Goal: Transaction & Acquisition: Purchase product/service

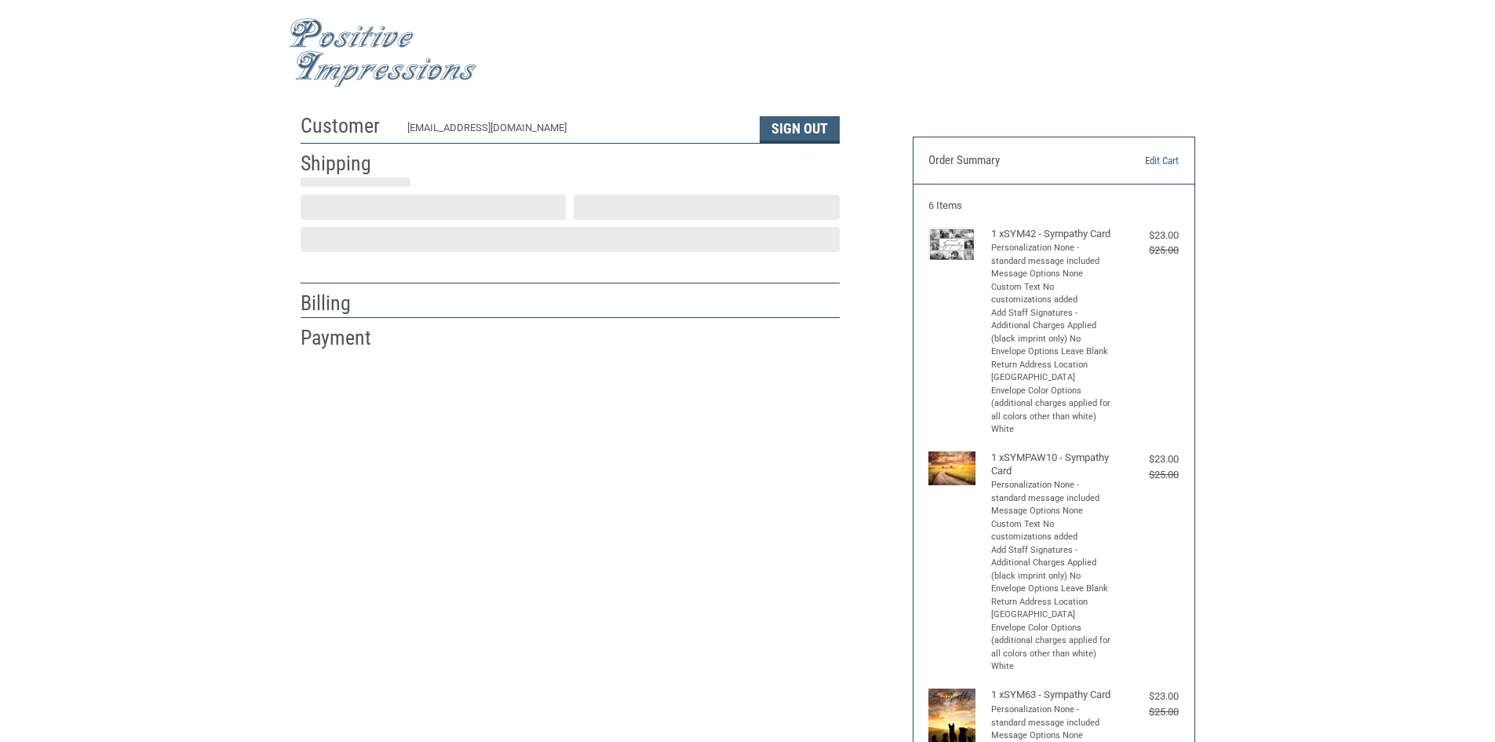
select select "US"
select select "CA"
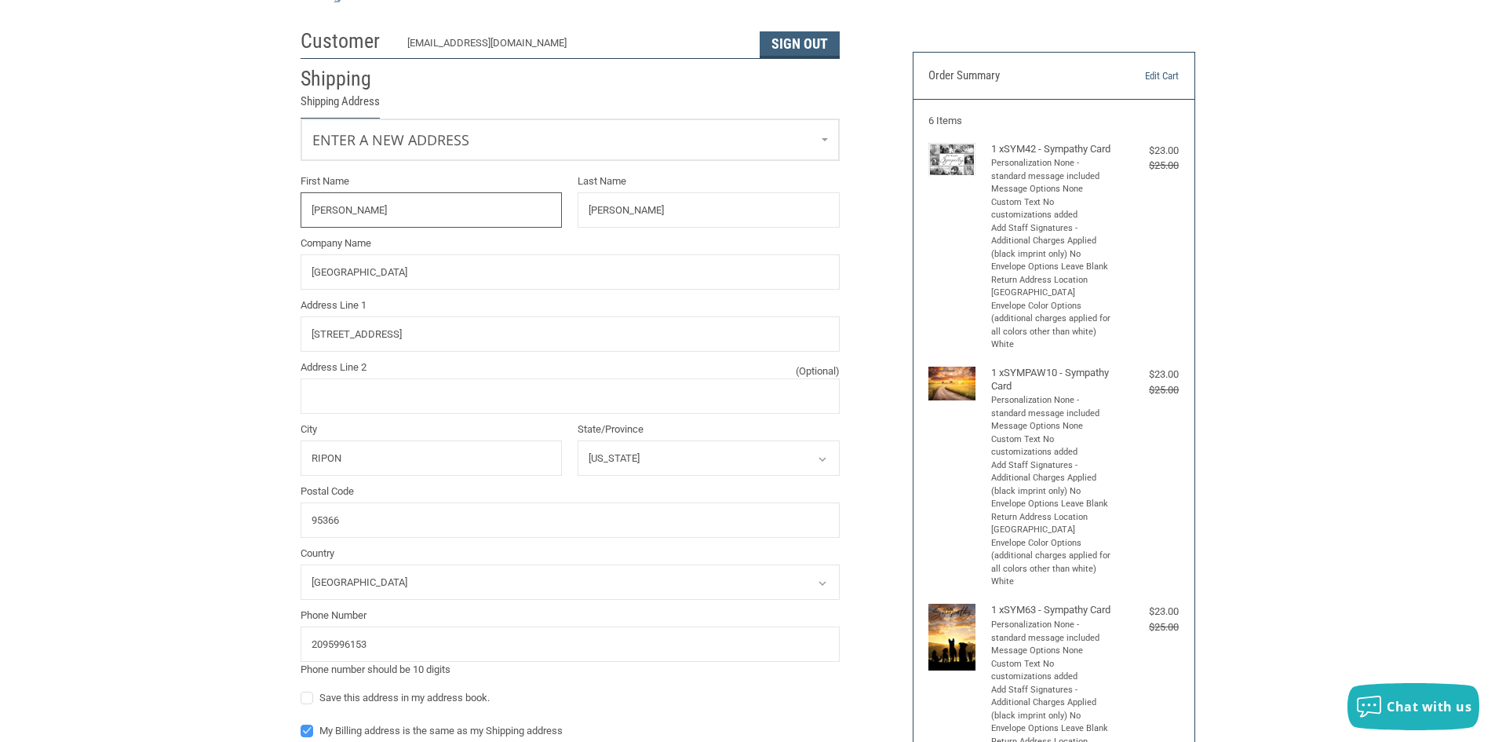
radio input "true"
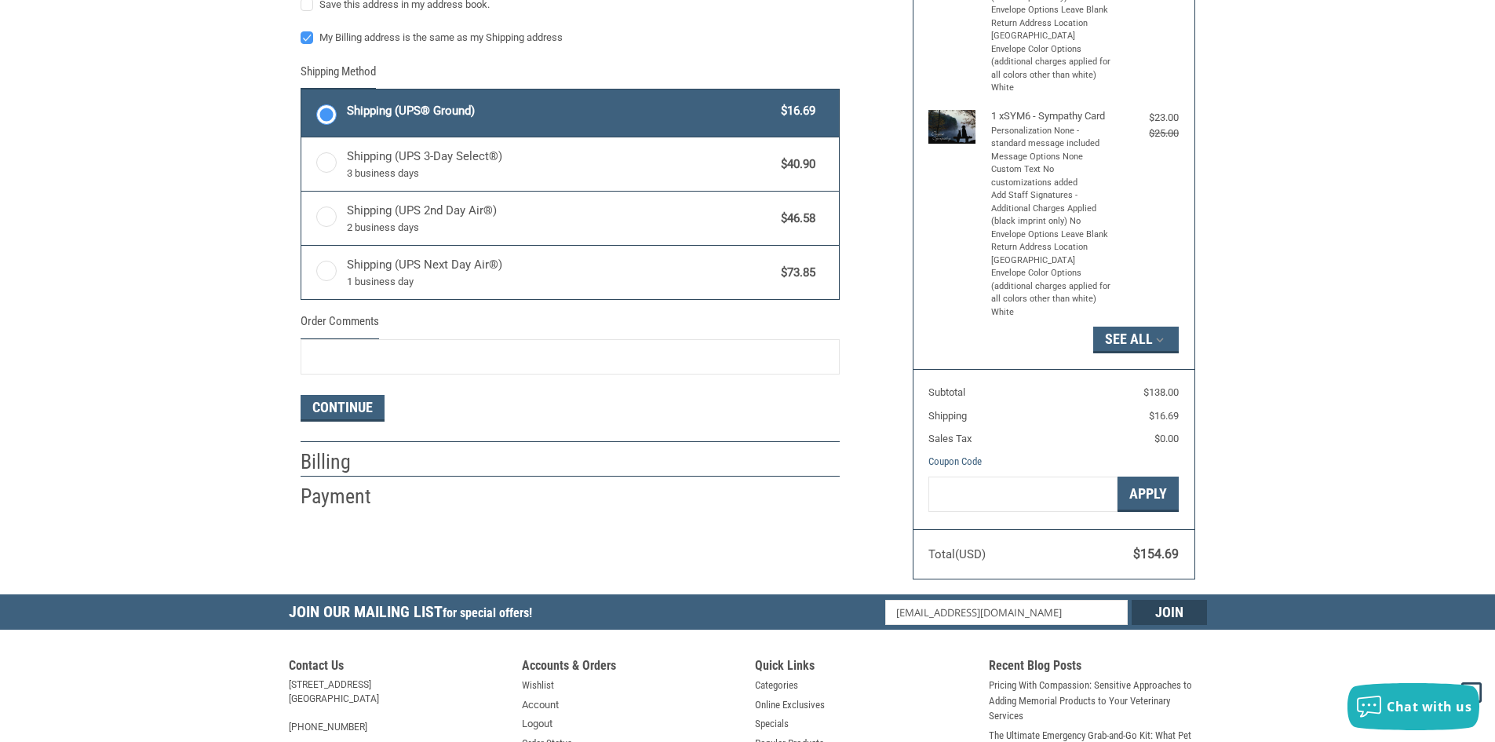
scroll to position [810, 0]
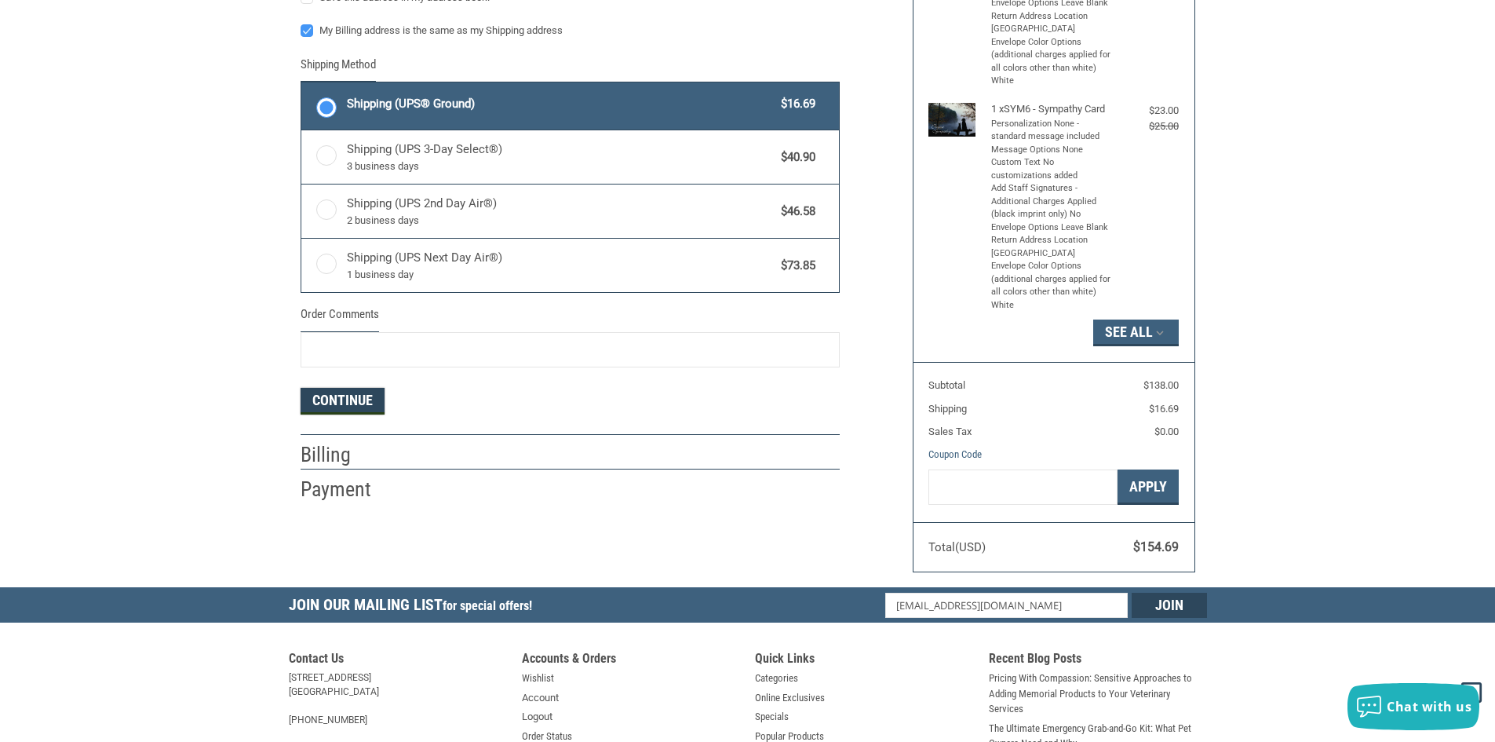
click at [335, 404] on button "Continue" at bounding box center [343, 401] width 84 height 27
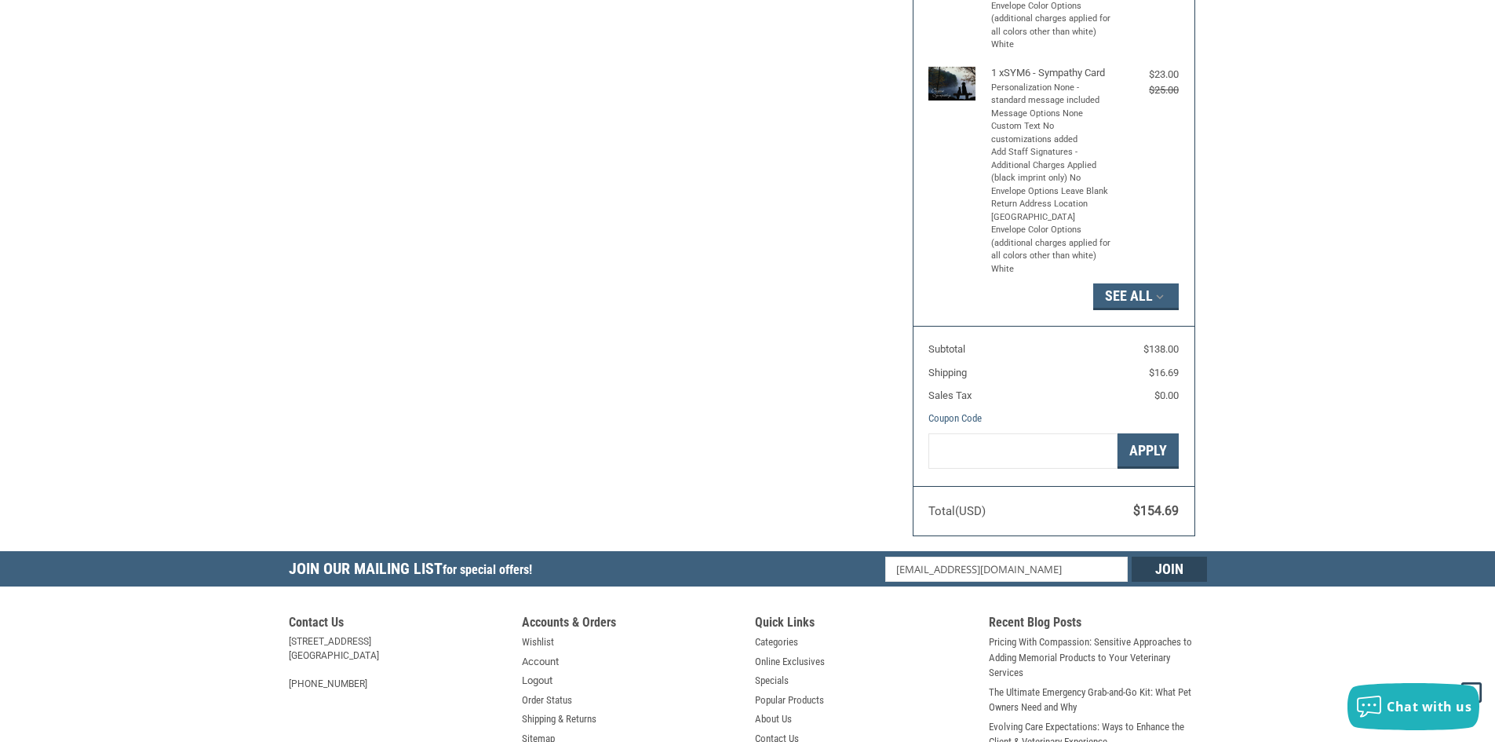
scroll to position [863, 0]
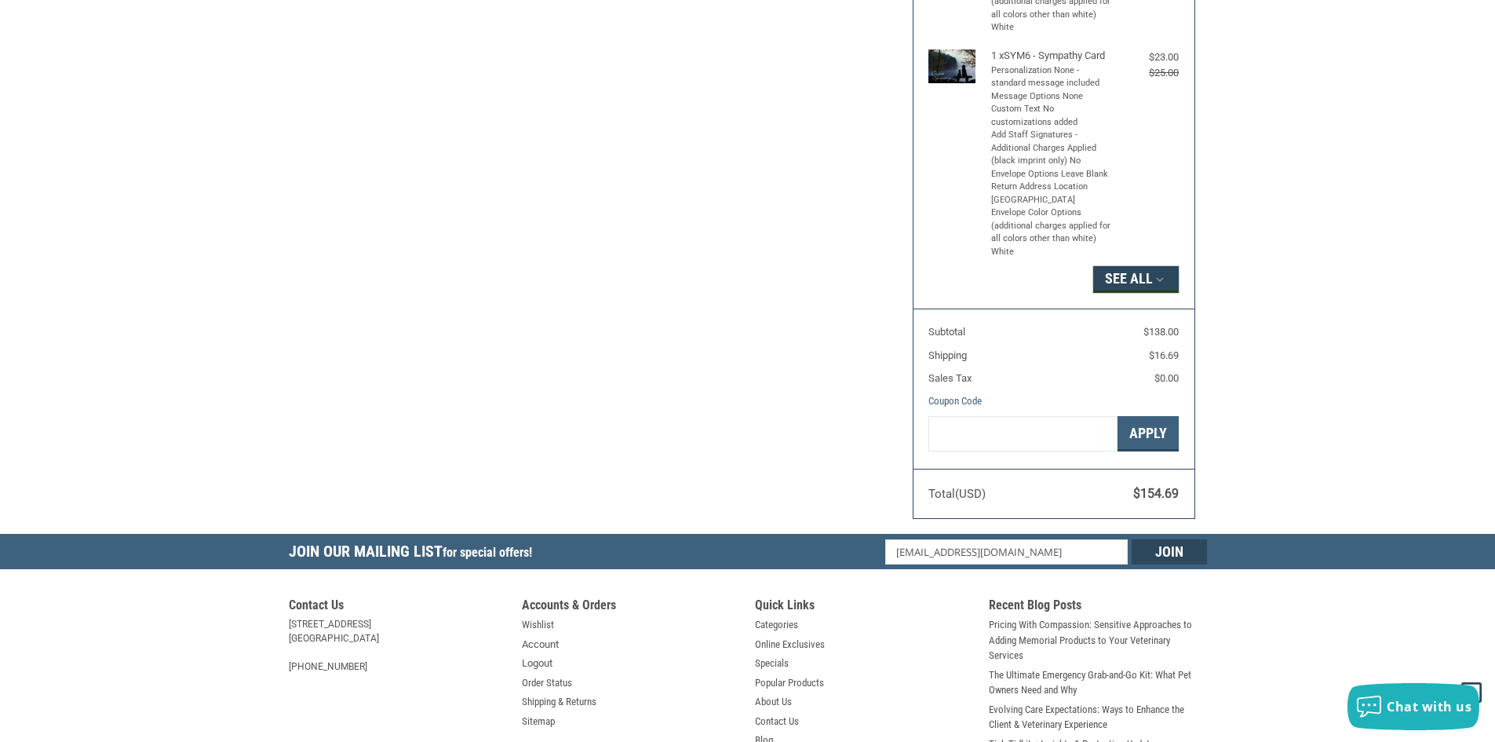
click at [1163, 286] on icon "button" at bounding box center [1160, 279] width 14 height 14
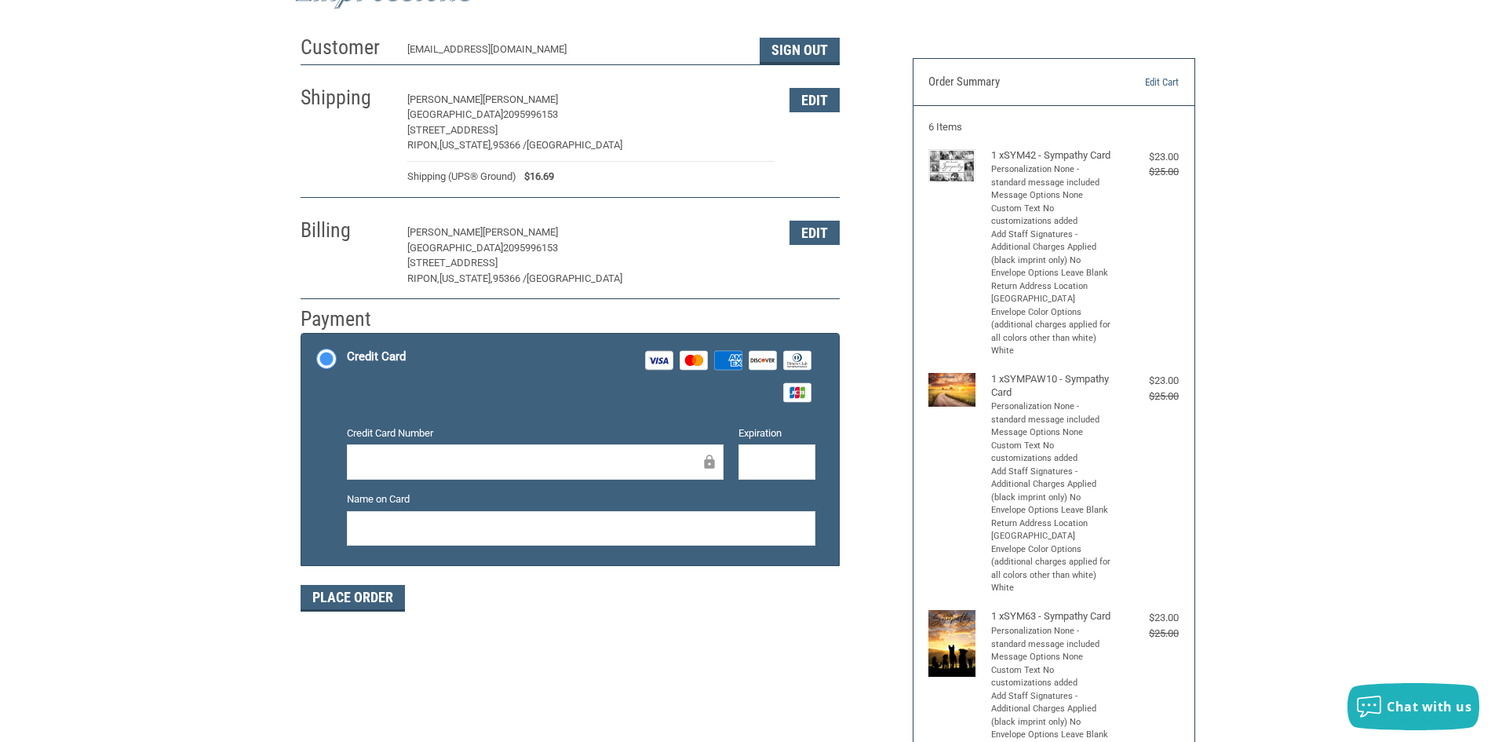
scroll to position [0, 0]
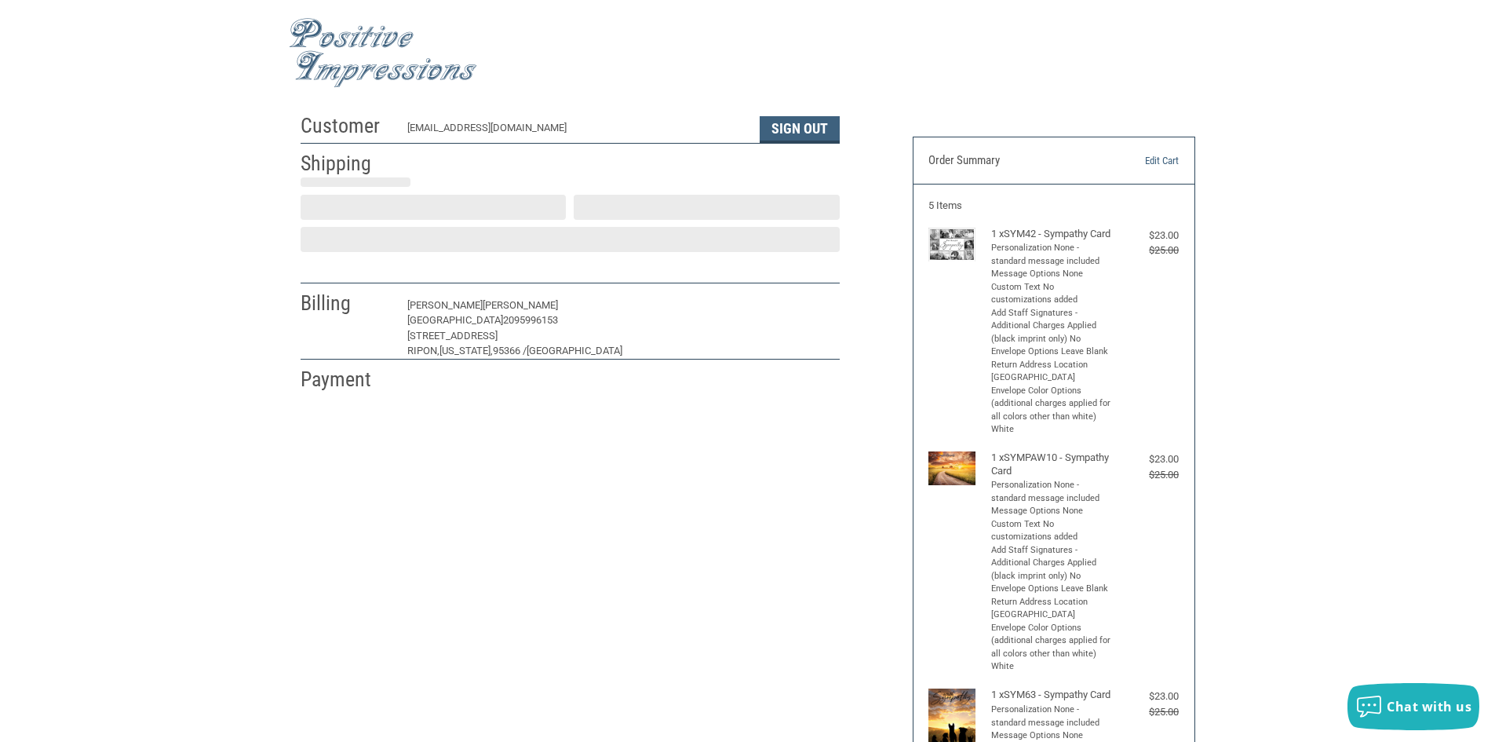
select select "US"
select select "CA"
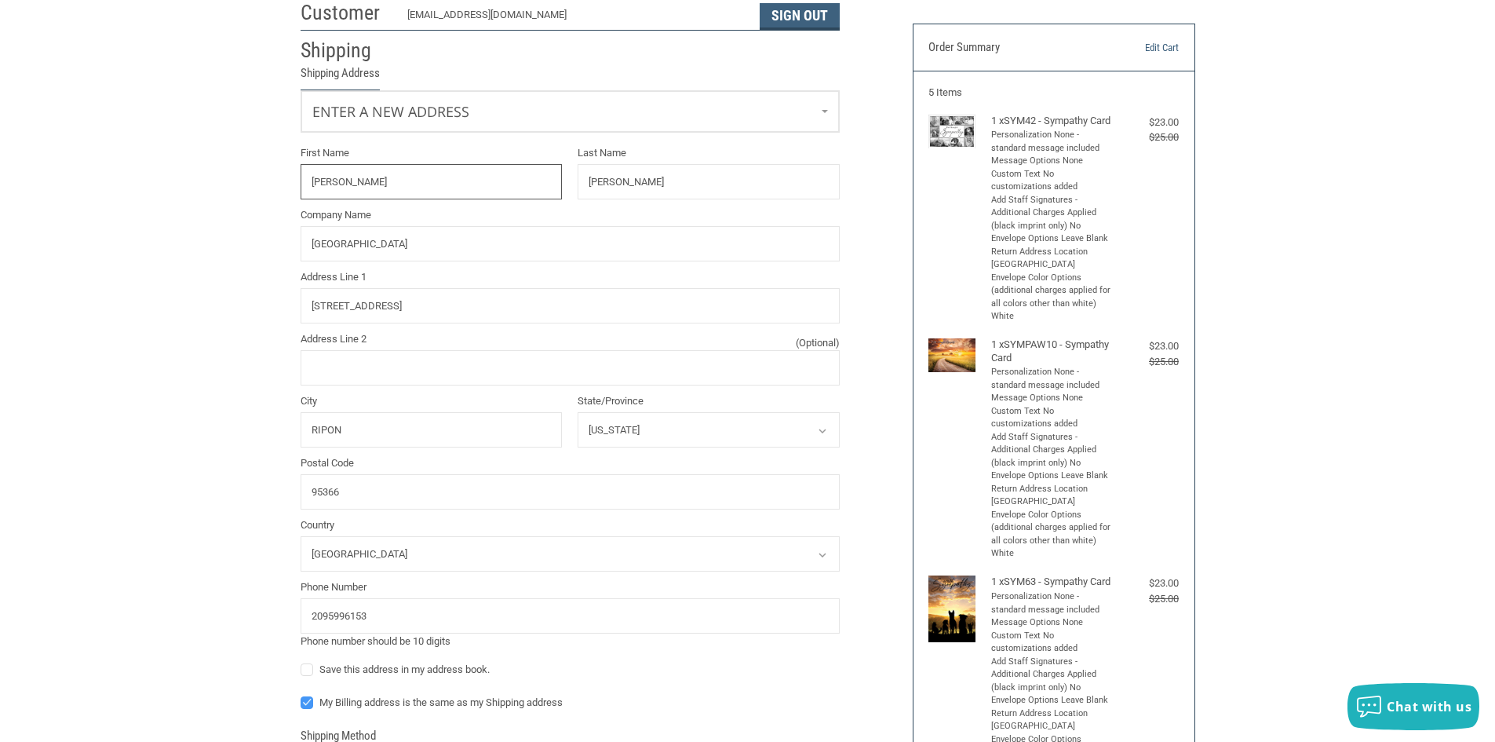
radio input "true"
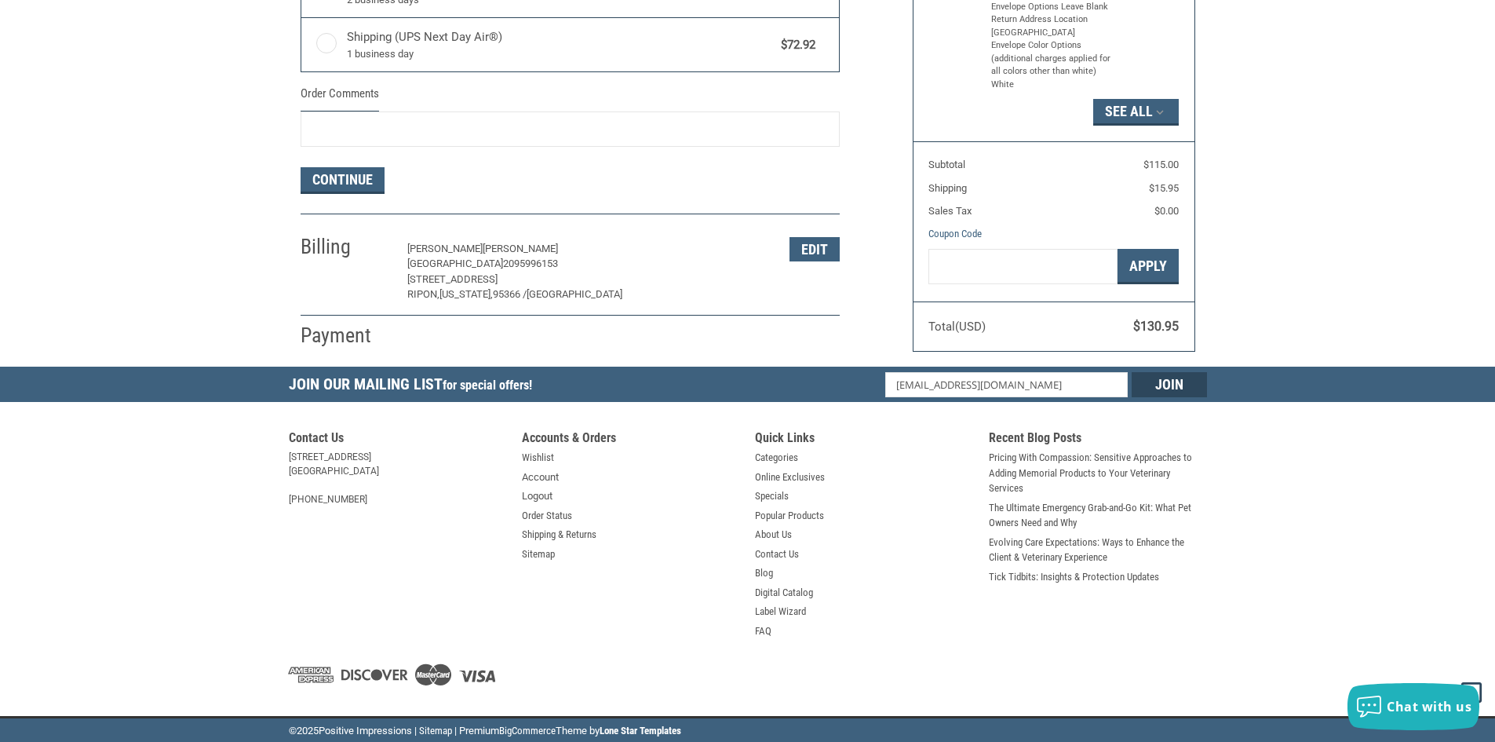
scroll to position [1046, 0]
click at [323, 170] on button "Continue" at bounding box center [343, 180] width 84 height 27
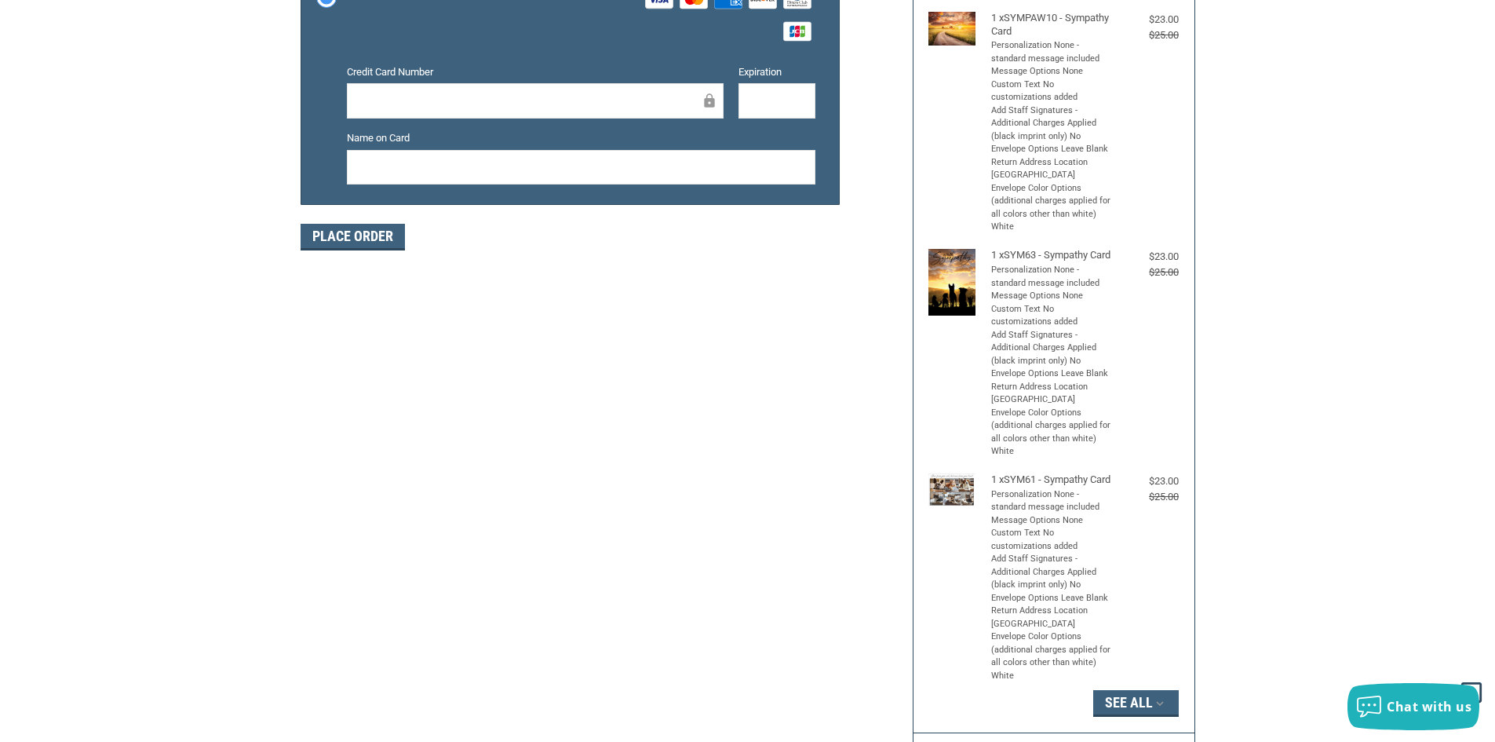
scroll to position [308, 0]
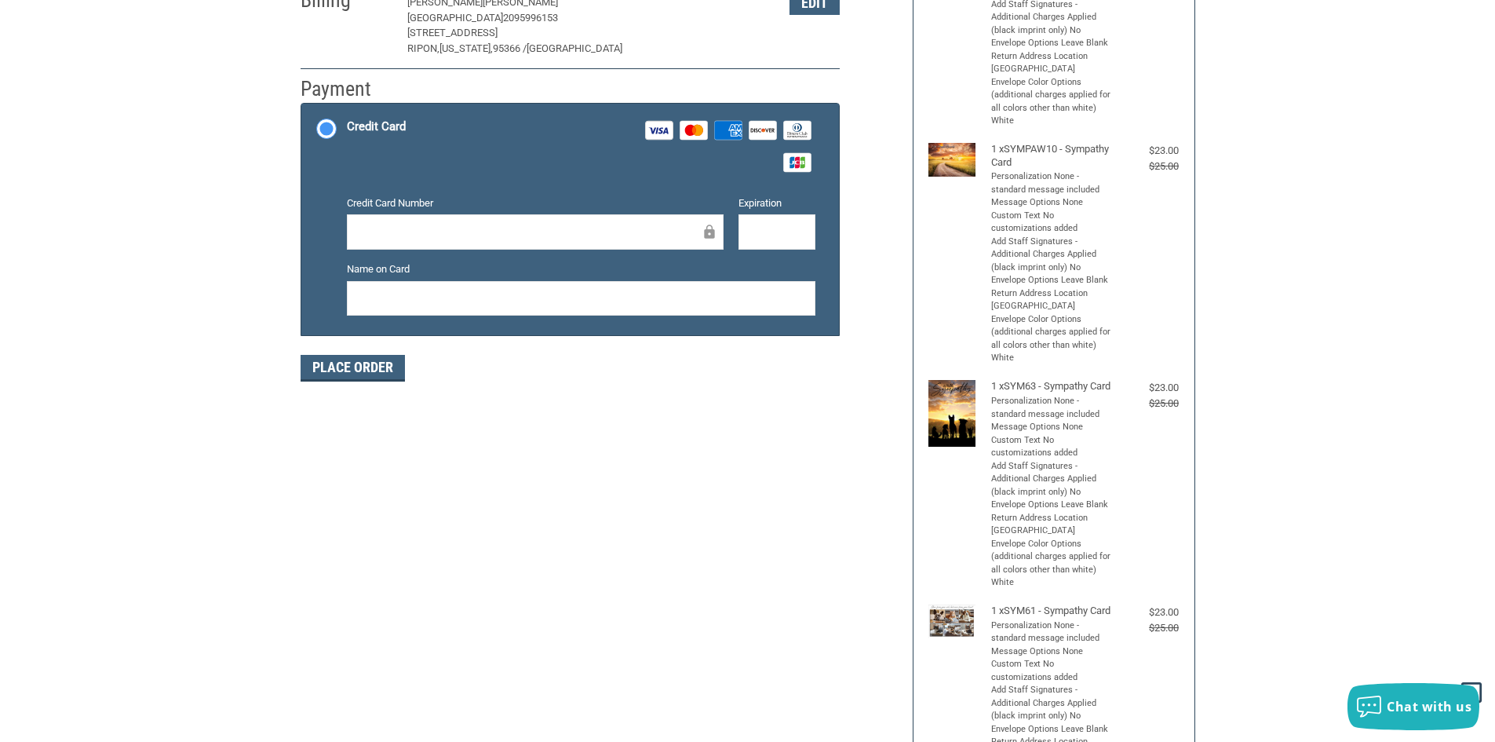
click at [478, 243] on div at bounding box center [535, 231] width 377 height 35
click at [436, 221] on div at bounding box center [535, 231] width 377 height 35
click at [746, 237] on div at bounding box center [776, 231] width 77 height 35
click at [363, 370] on button "Place Order" at bounding box center [353, 368] width 104 height 27
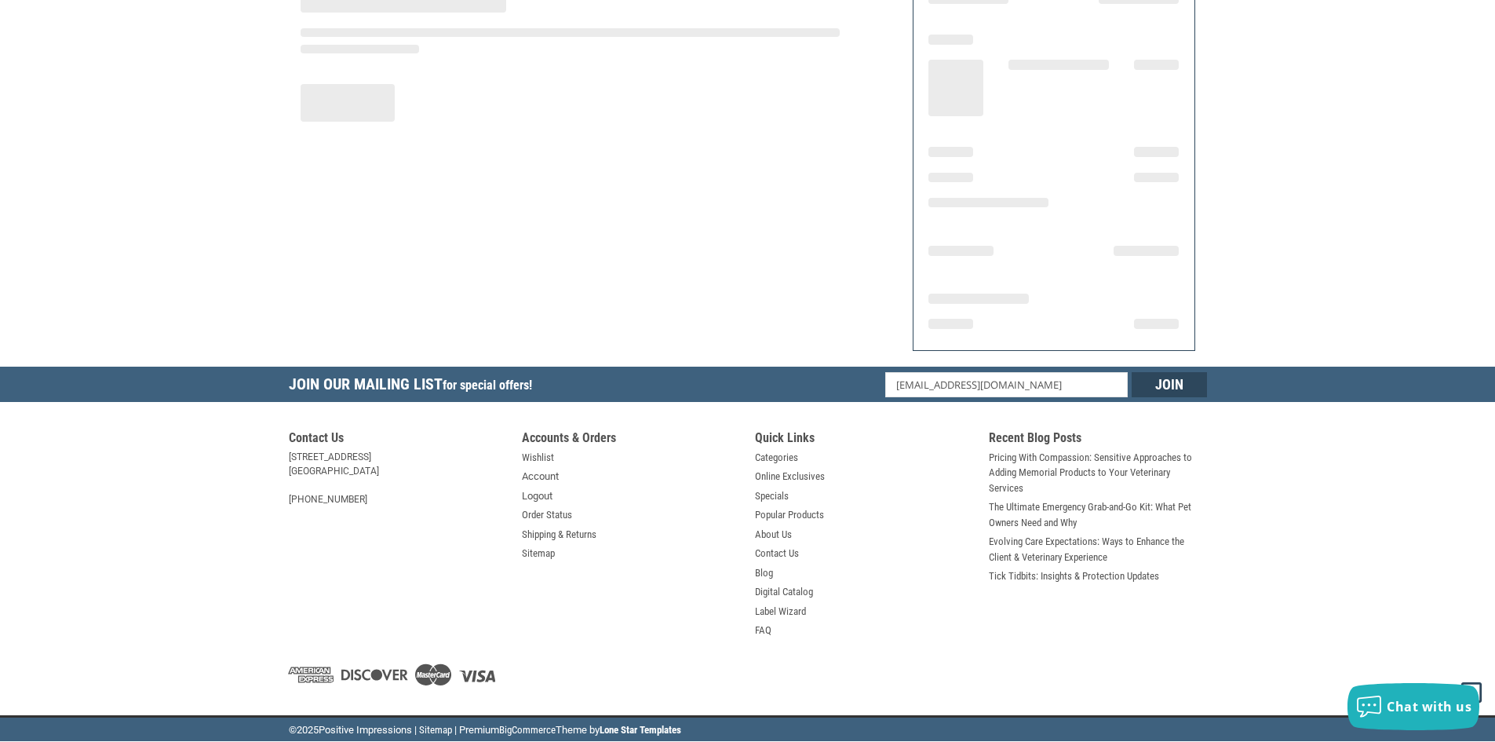
scroll to position [162, 0]
